Goal: Navigation & Orientation: Find specific page/section

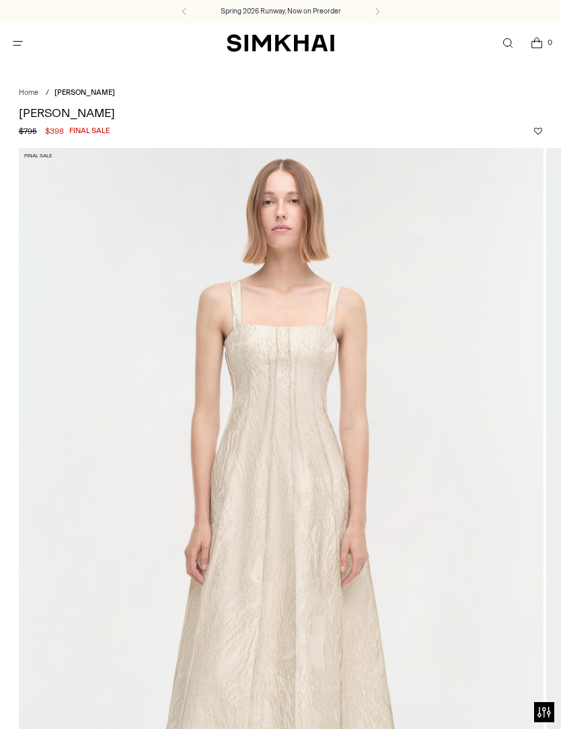
click at [26, 36] on span "Open menu modal" at bounding box center [18, 43] width 22 height 22
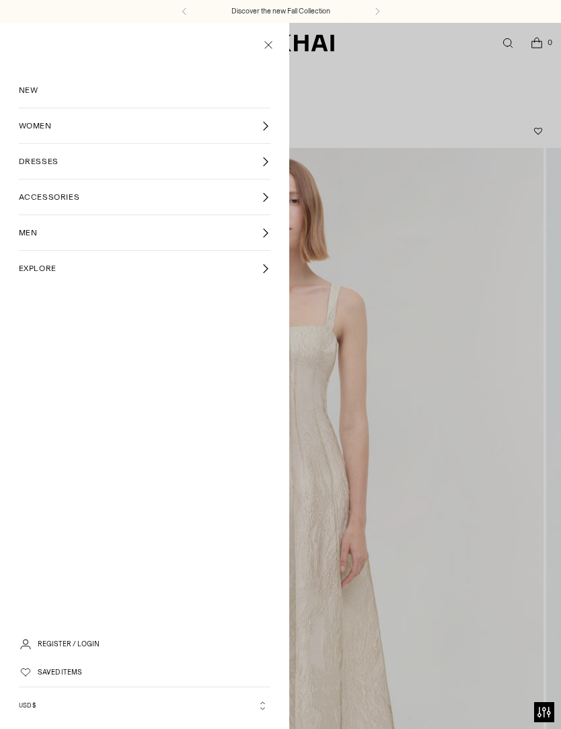
click at [35, 164] on span "DRESSES" at bounding box center [39, 161] width 40 height 12
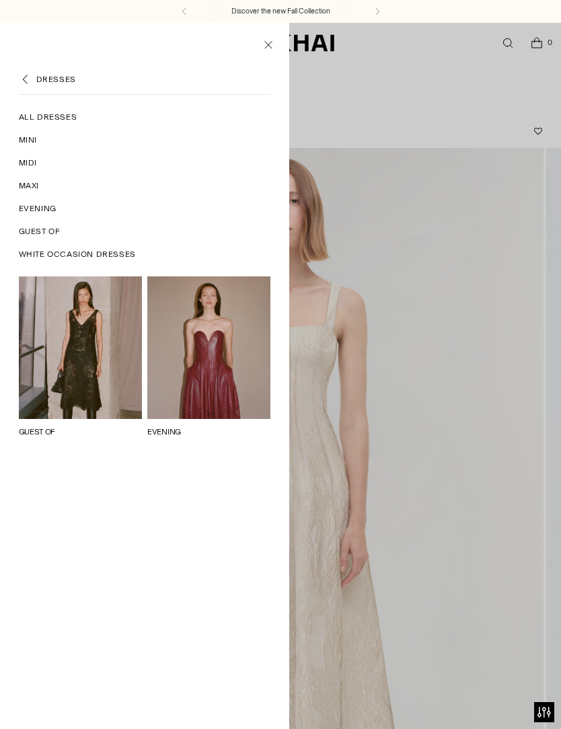
click at [25, 186] on span "Maxi" at bounding box center [29, 185] width 20 height 12
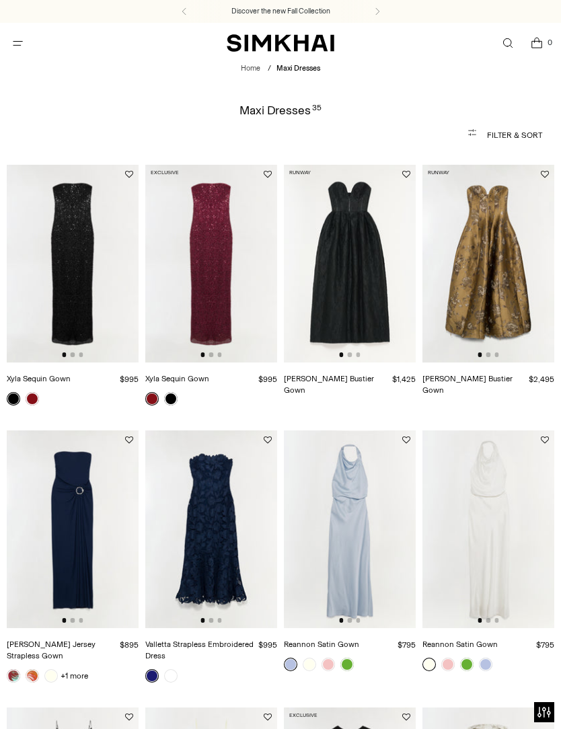
click at [13, 36] on span "Open menu modal" at bounding box center [18, 43] width 14 height 14
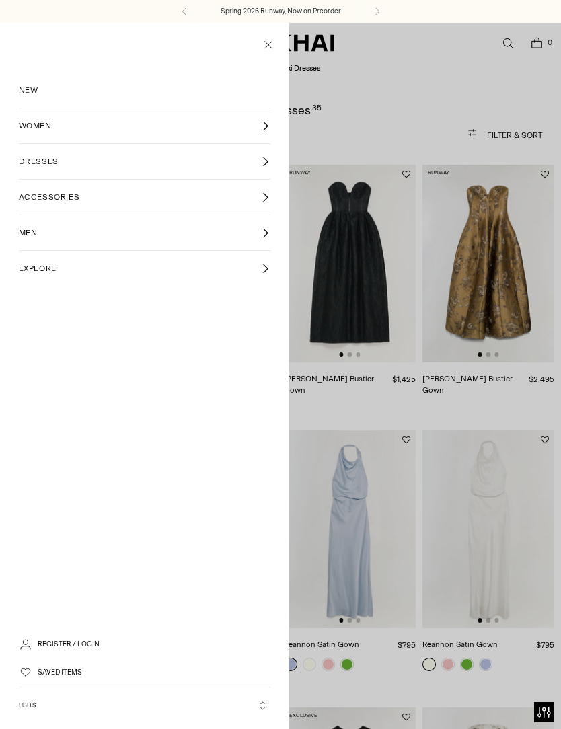
click at [34, 163] on span "DRESSES" at bounding box center [39, 161] width 40 height 12
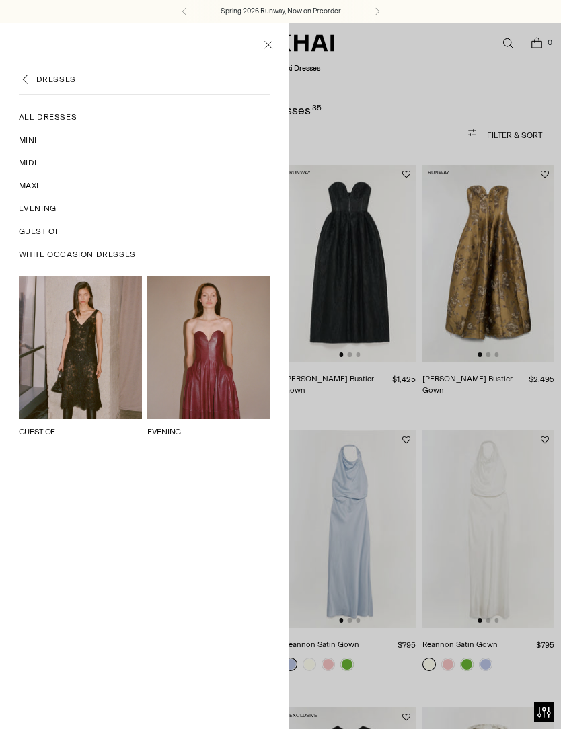
click at [46, 255] on span "White Occasion Dresses" at bounding box center [77, 254] width 117 height 12
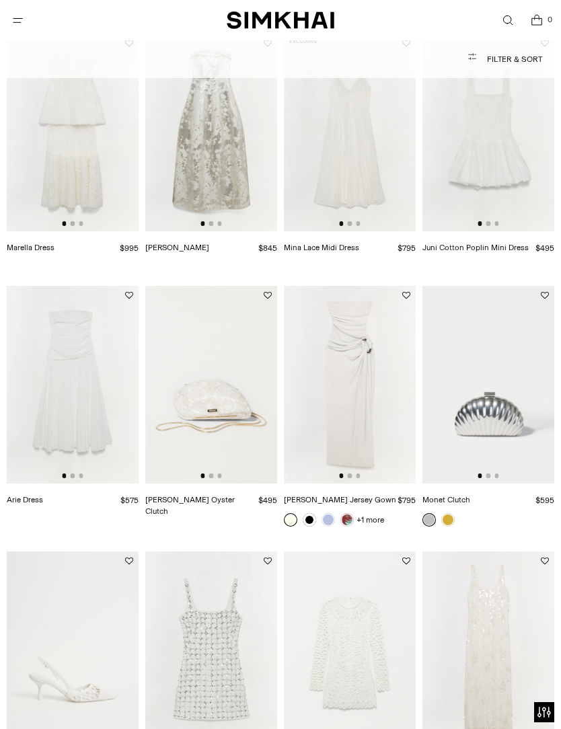
scroll to position [1047, 0]
